Goal: Information Seeking & Learning: Check status

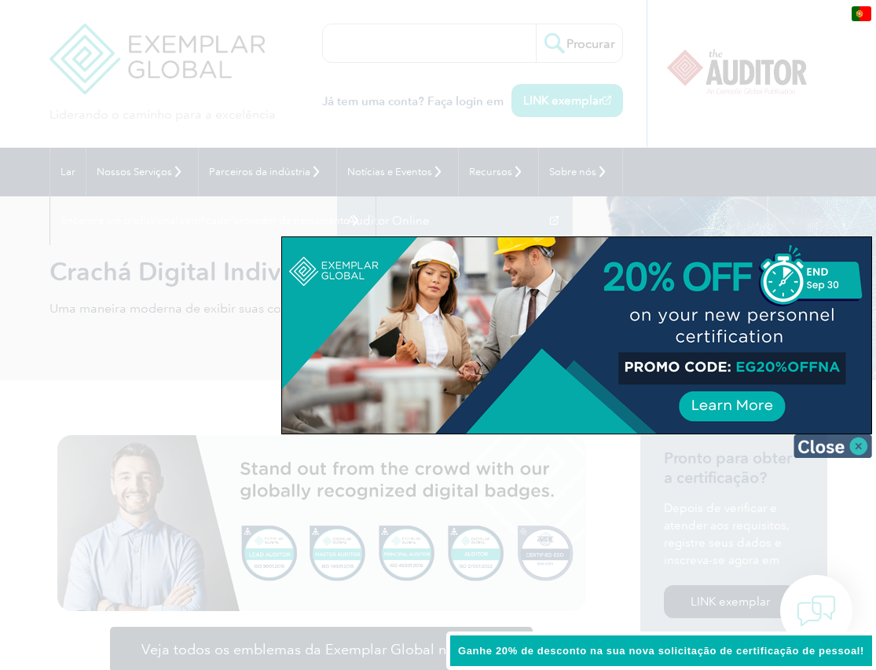
click at [857, 446] on img at bounding box center [833, 446] width 79 height 24
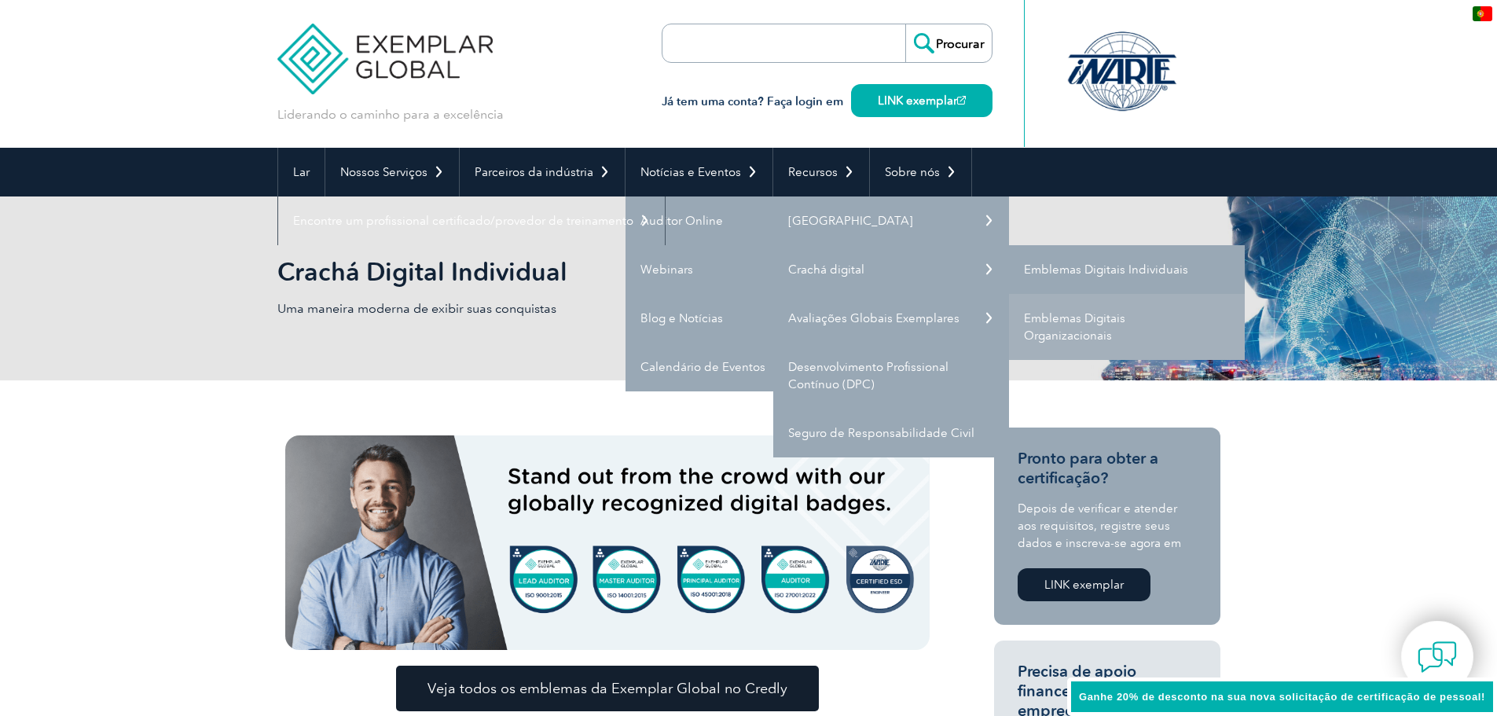
click at [875, 269] on font "Emblemas Digitais Individuais" at bounding box center [1106, 269] width 164 height 14
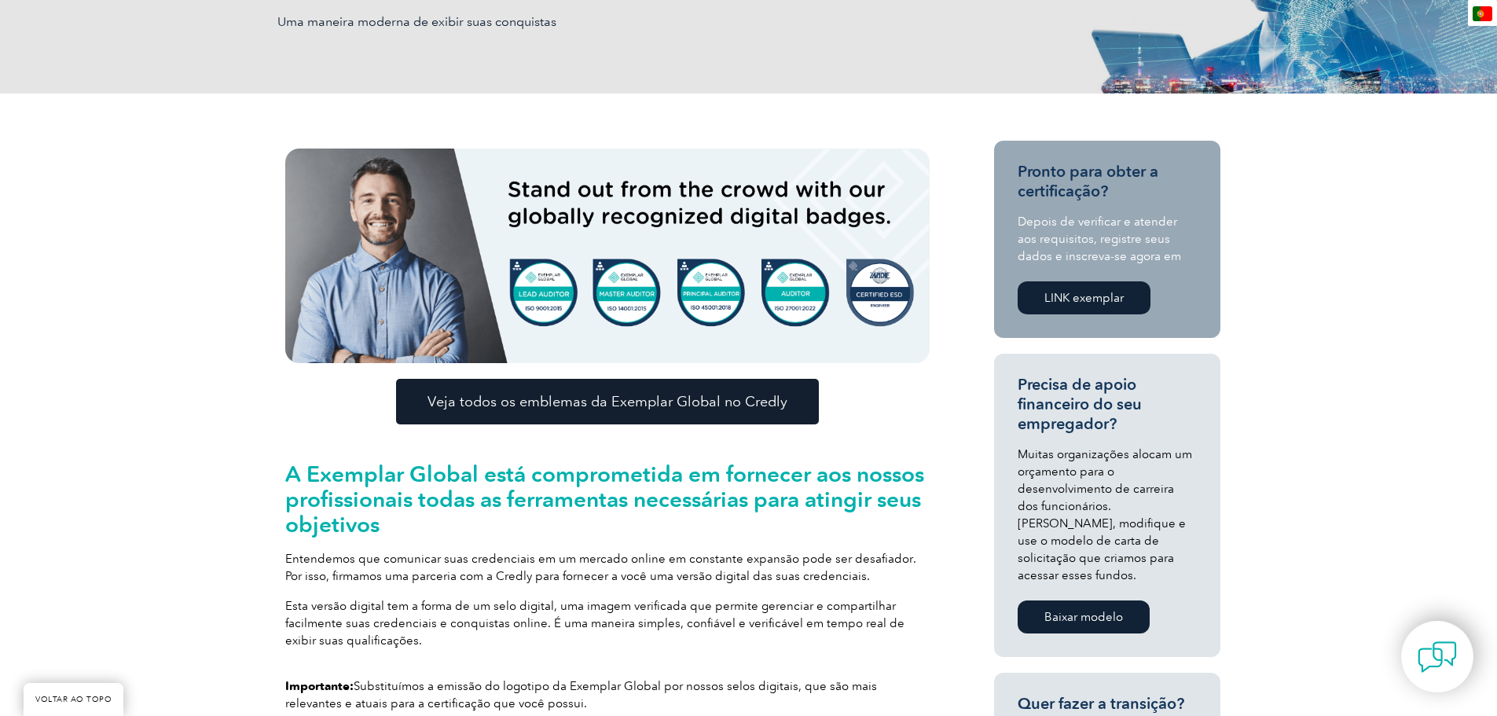
scroll to position [314, 0]
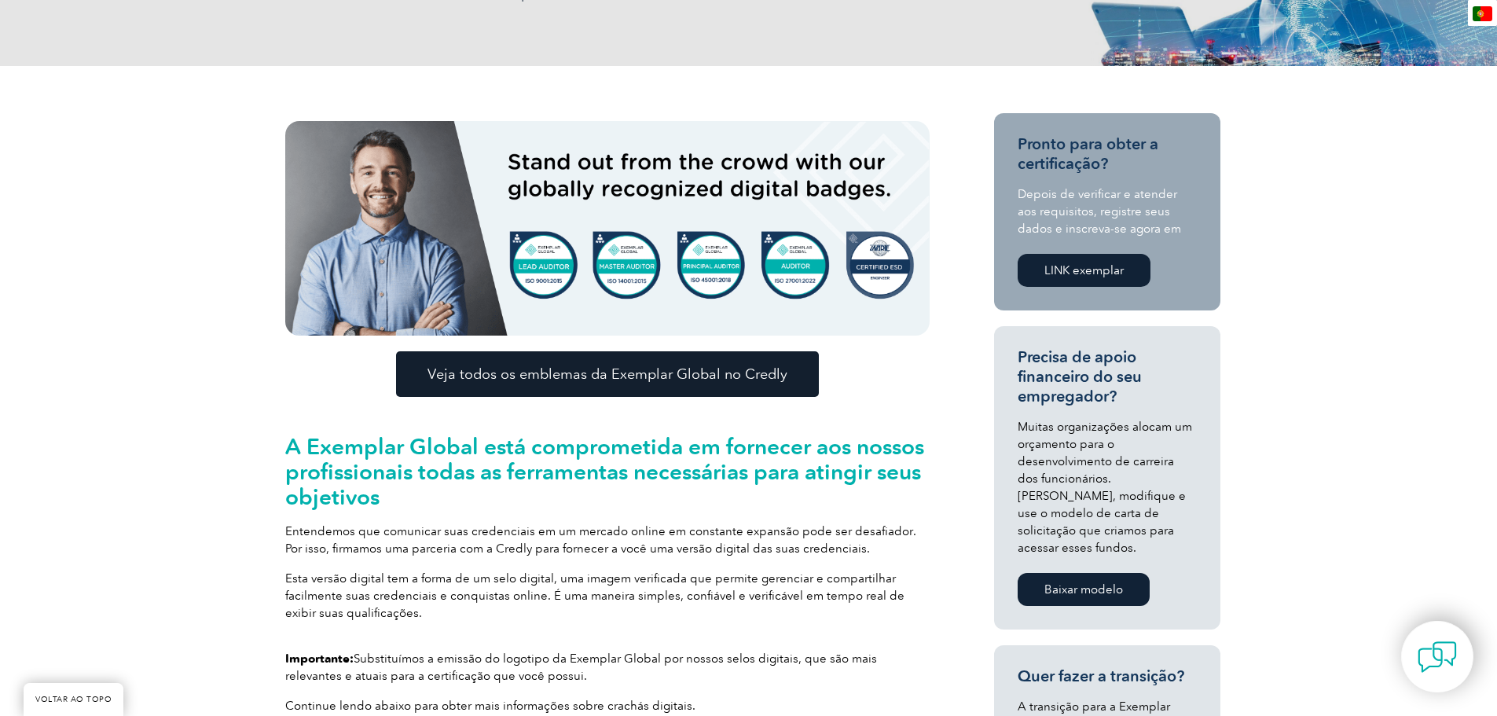
click at [659, 372] on font "Veja todos os emblemas da Exemplar Global no Credly" at bounding box center [607, 373] width 360 height 17
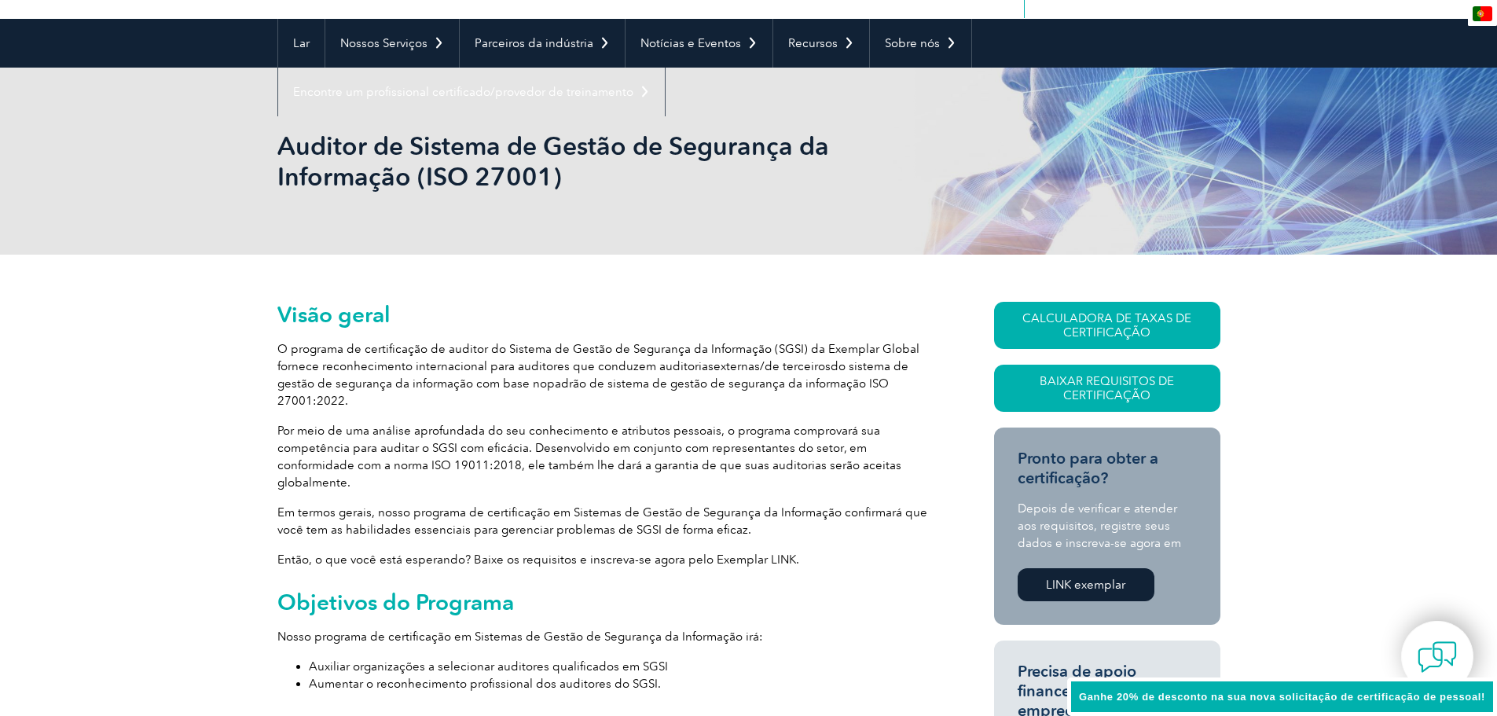
scroll to position [157, 0]
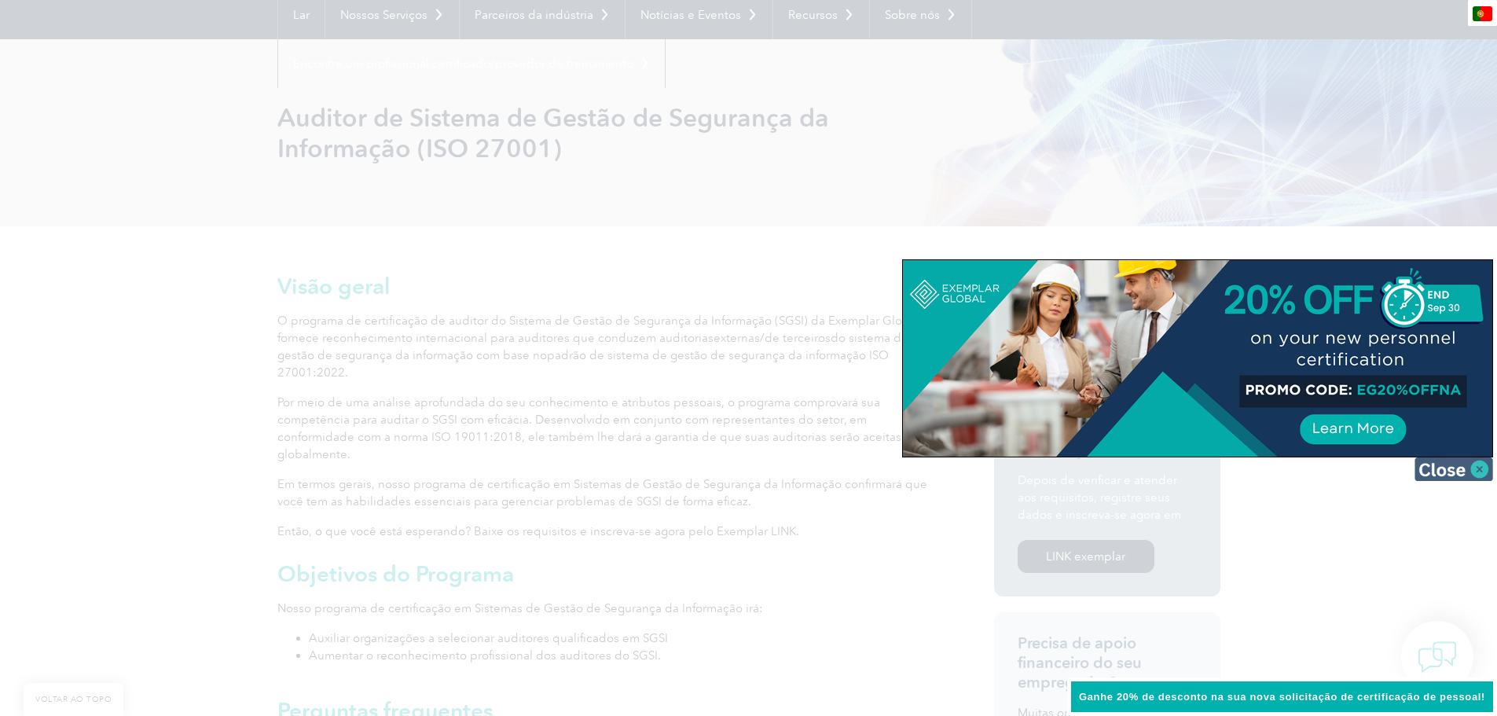
click at [1428, 469] on img at bounding box center [1453, 469] width 79 height 24
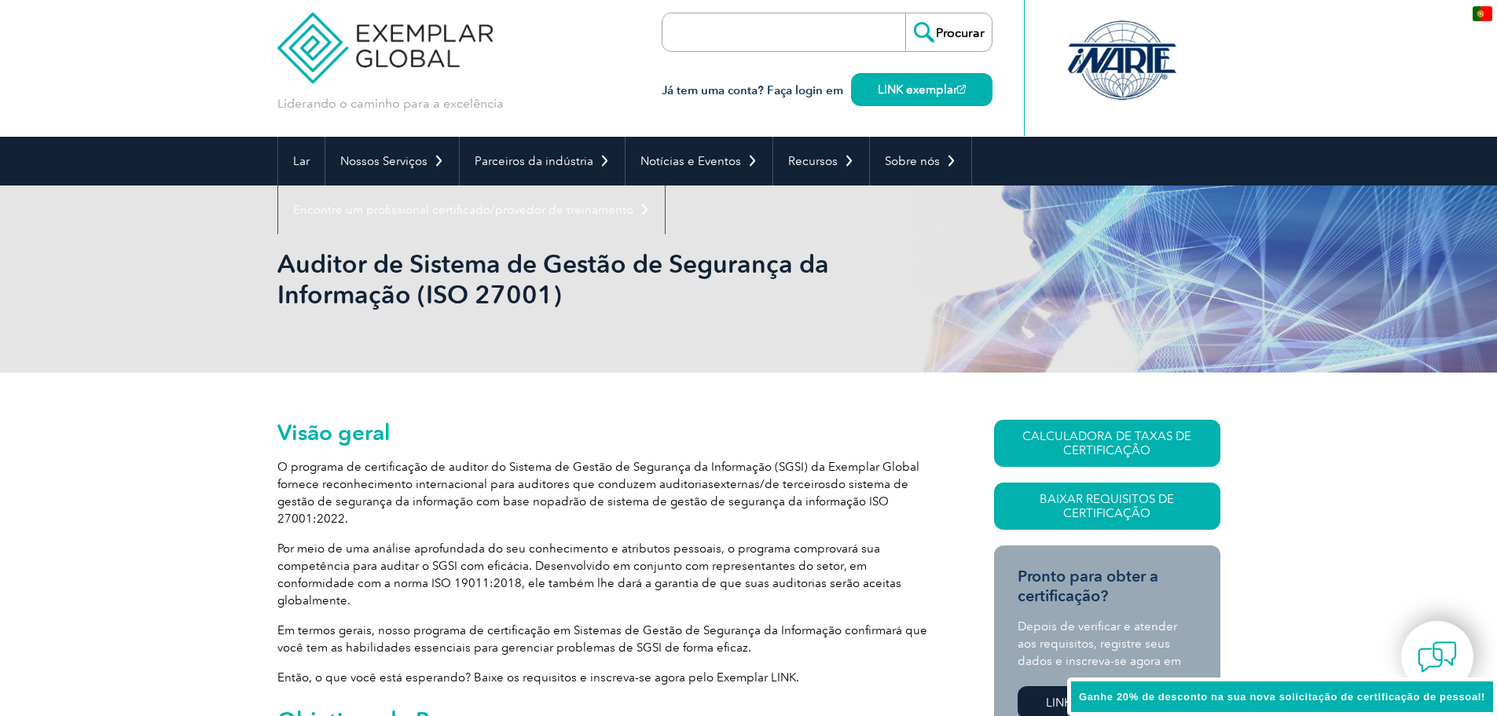
scroll to position [0, 0]
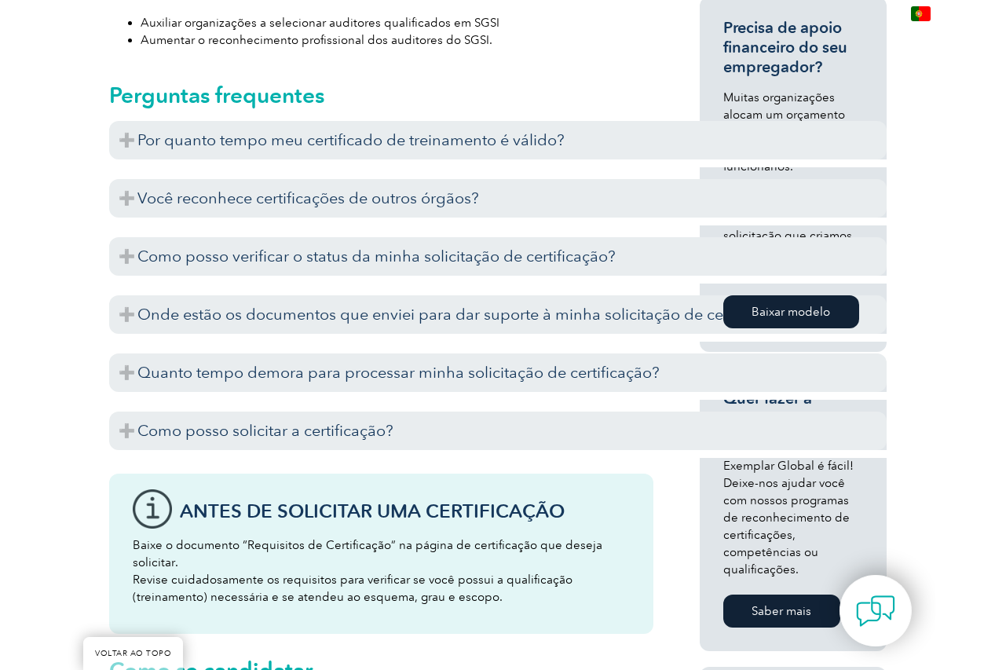
scroll to position [786, 0]
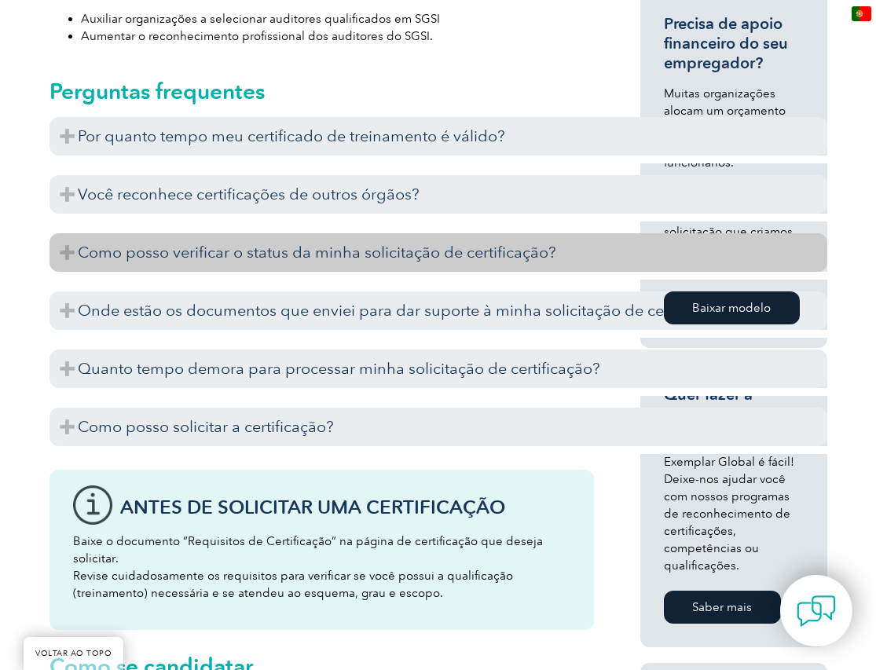
click at [404, 258] on font "Como posso verificar o status da minha solicitação de certificação?" at bounding box center [317, 252] width 478 height 19
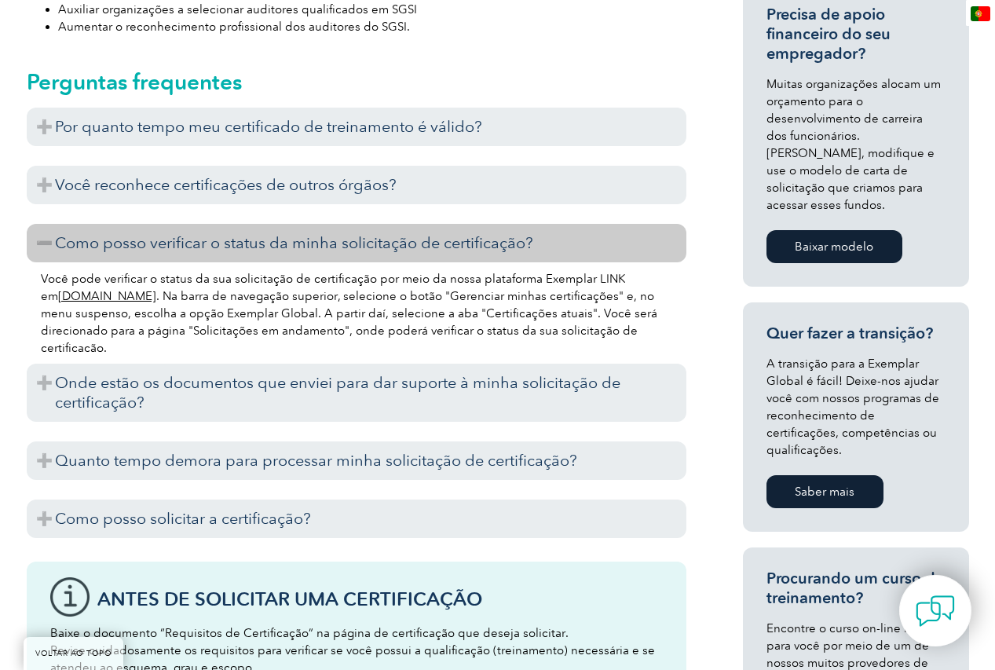
click at [112, 289] on font "www.exemplarlink.org" at bounding box center [107, 296] width 98 height 14
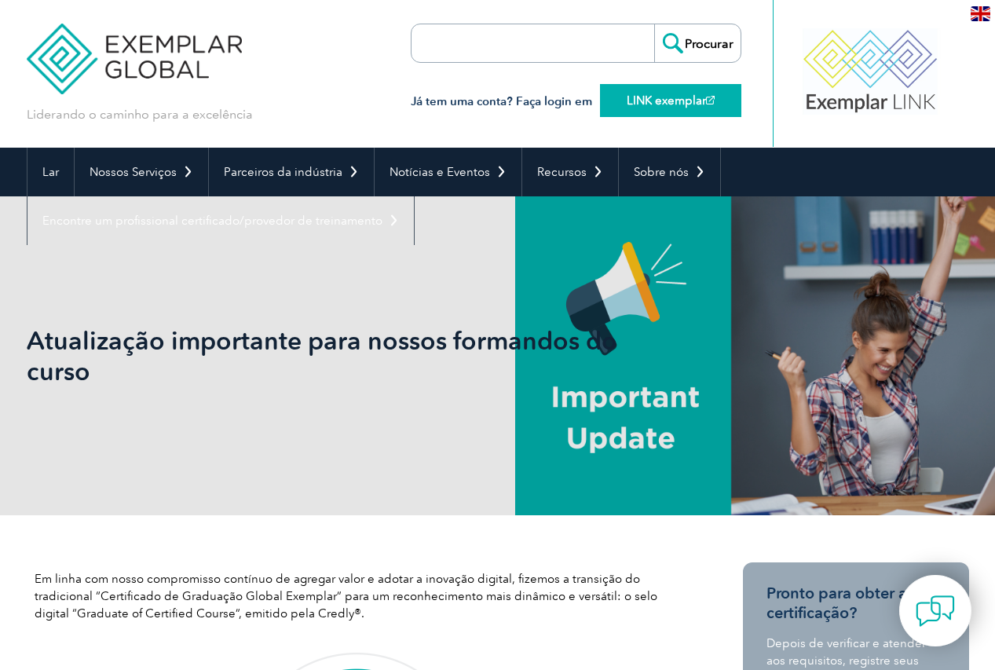
click at [655, 99] on font "LINK exemplar" at bounding box center [666, 100] width 79 height 14
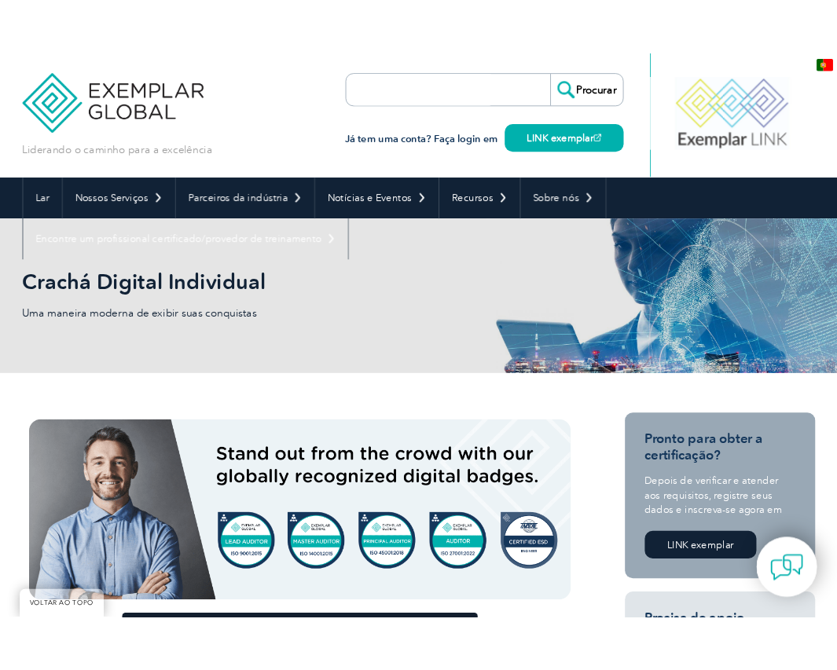
scroll to position [314, 0]
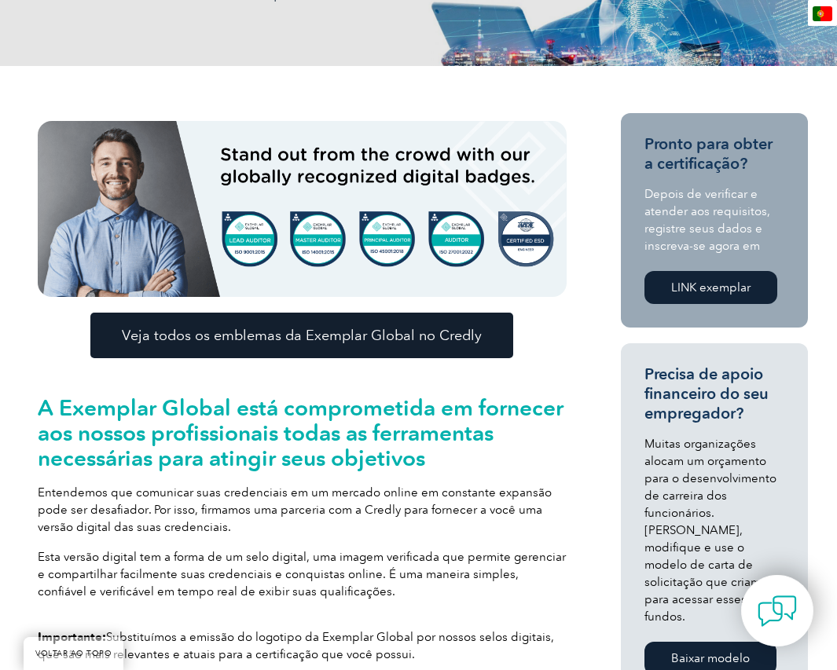
click at [284, 339] on font "Veja todos os emblemas da Exemplar Global no Credly" at bounding box center [302, 335] width 360 height 17
